Goal: Task Accomplishment & Management: Use online tool/utility

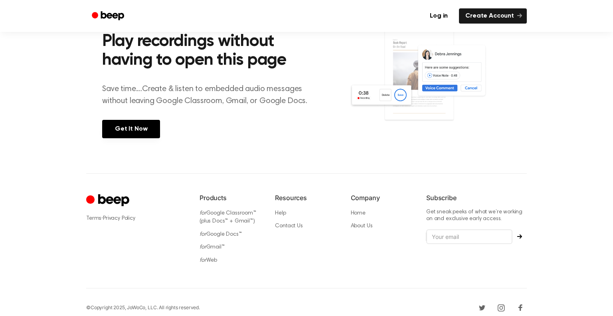
scroll to position [327, 0]
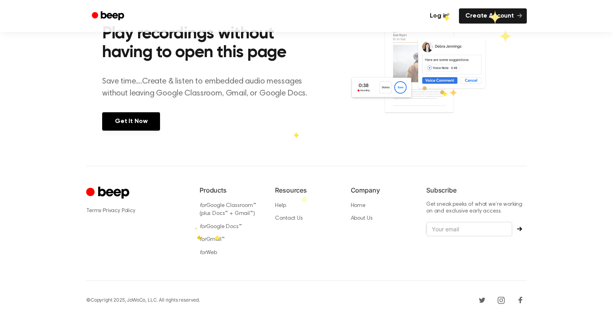
click at [442, 16] on link "Log in" at bounding box center [439, 15] width 31 height 15
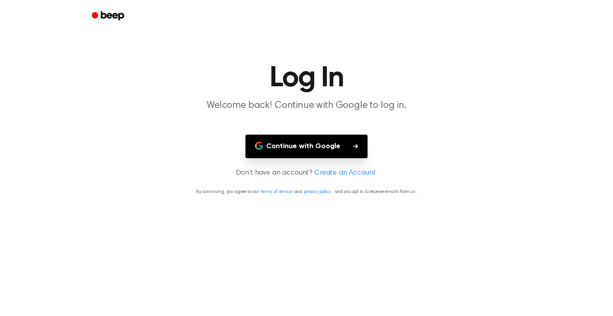
click at [442, 16] on div at bounding box center [306, 16] width 441 height 32
click at [293, 148] on button "Continue with Google" at bounding box center [307, 147] width 122 height 24
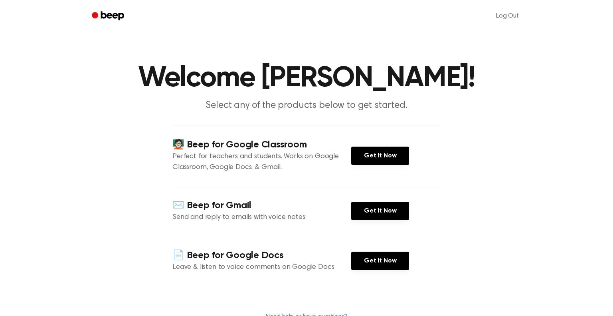
scroll to position [207, 0]
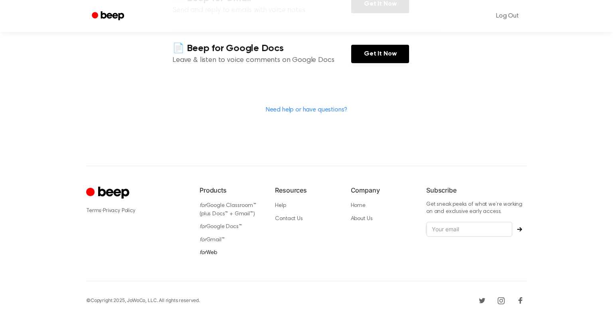
click at [202, 250] on icon "for" at bounding box center [203, 253] width 7 height 6
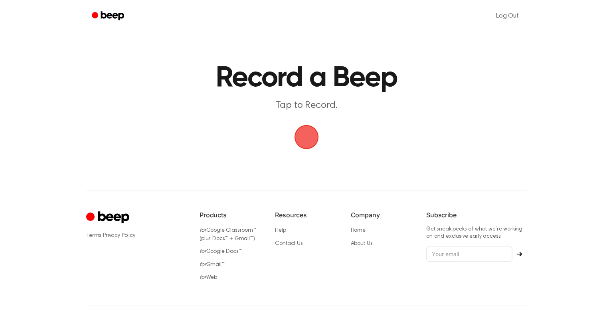
click at [312, 137] on span "button" at bounding box center [306, 136] width 27 height 27
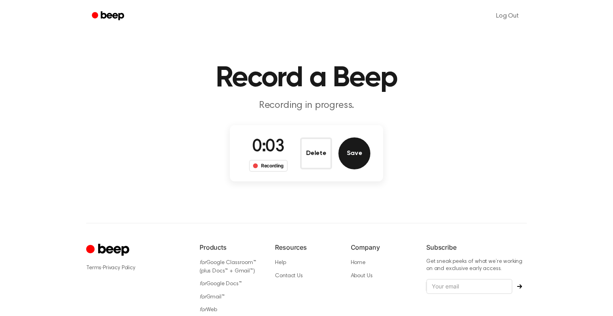
click at [364, 152] on button "Save" at bounding box center [355, 153] width 32 height 32
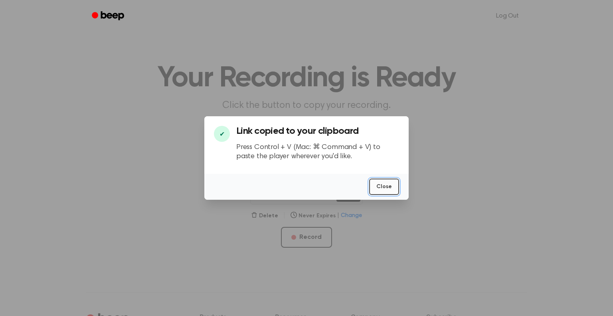
click at [381, 185] on button "Close" at bounding box center [384, 186] width 30 height 16
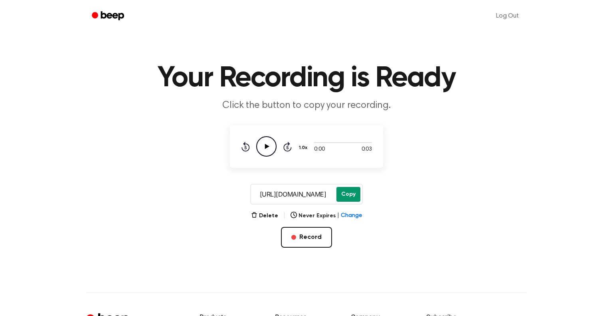
click at [343, 194] on button "Copy" at bounding box center [349, 194] width 24 height 15
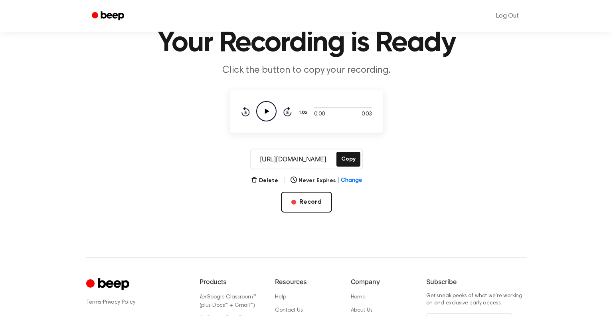
scroll to position [35, 0]
click at [344, 164] on button "Copy" at bounding box center [349, 159] width 24 height 15
